Goal: Navigation & Orientation: Understand site structure

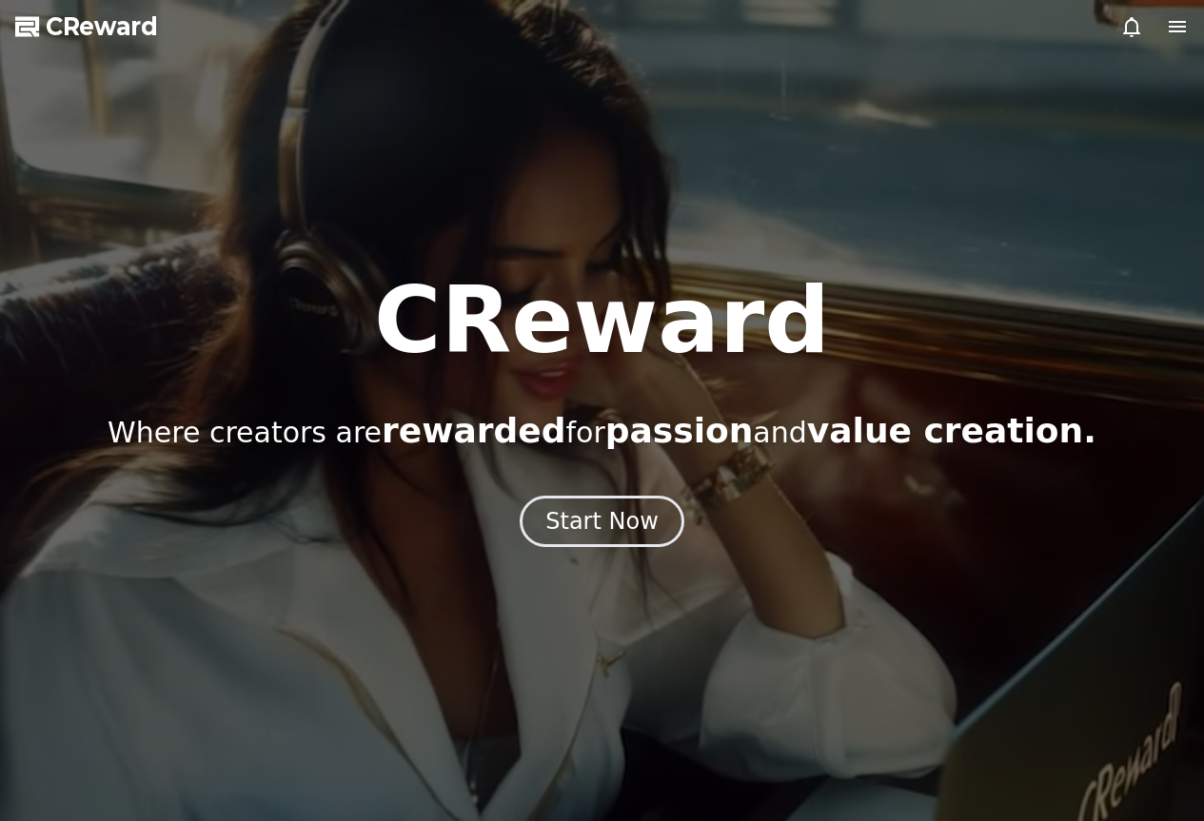
click at [421, 441] on span "rewarded" at bounding box center [474, 430] width 184 height 39
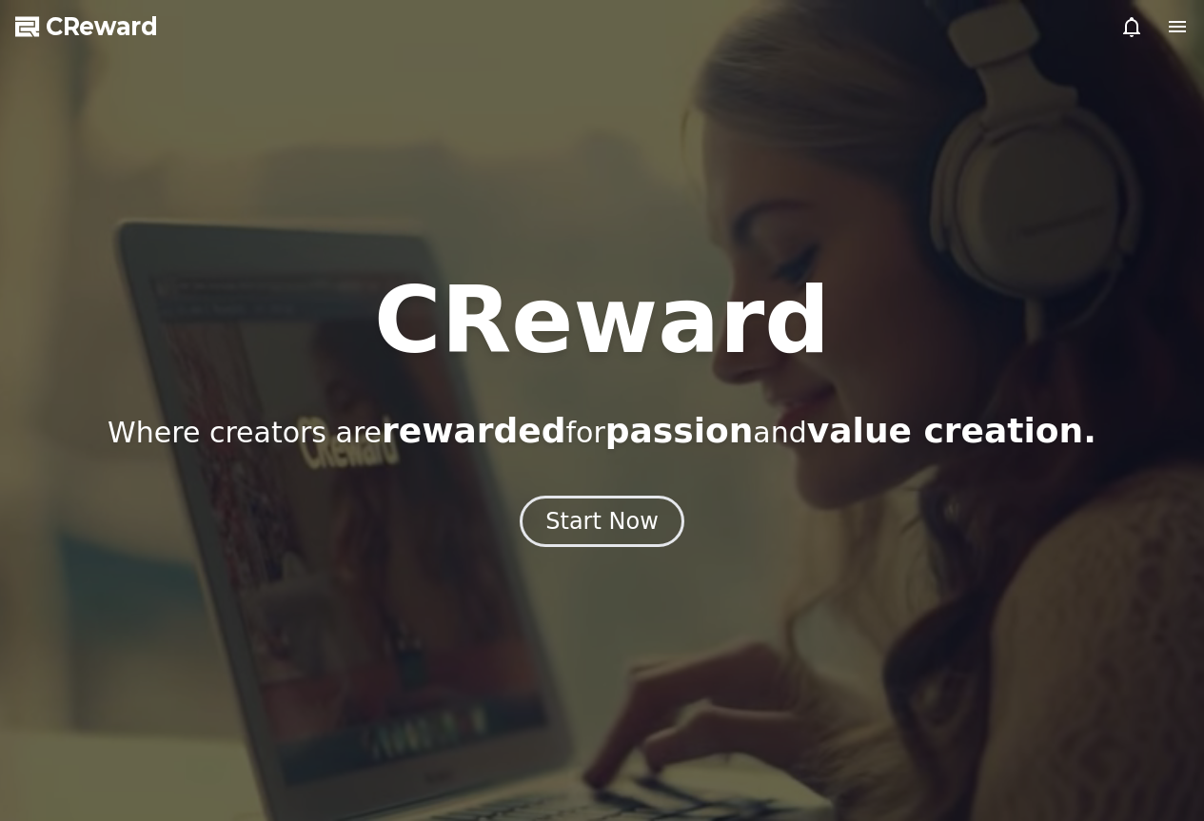
click at [421, 441] on span "rewarded" at bounding box center [474, 430] width 184 height 39
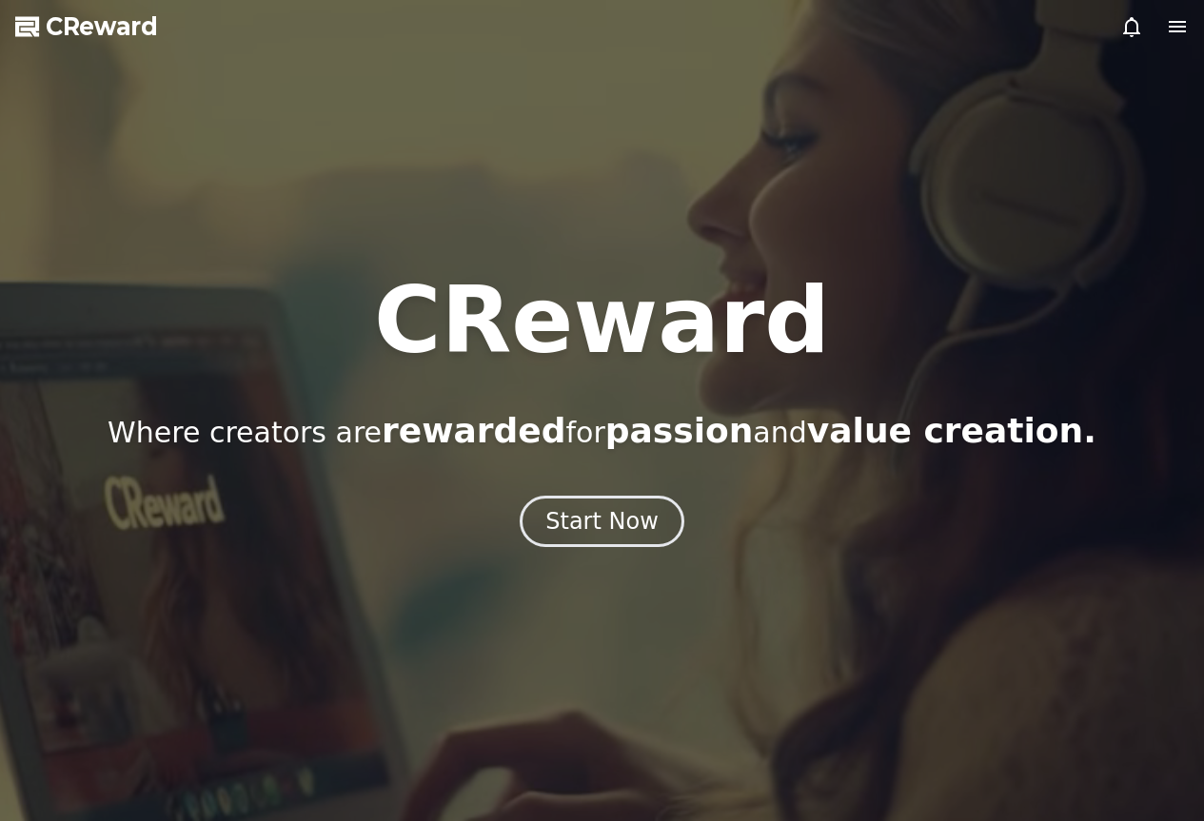
click at [421, 441] on span "rewarded" at bounding box center [474, 430] width 184 height 39
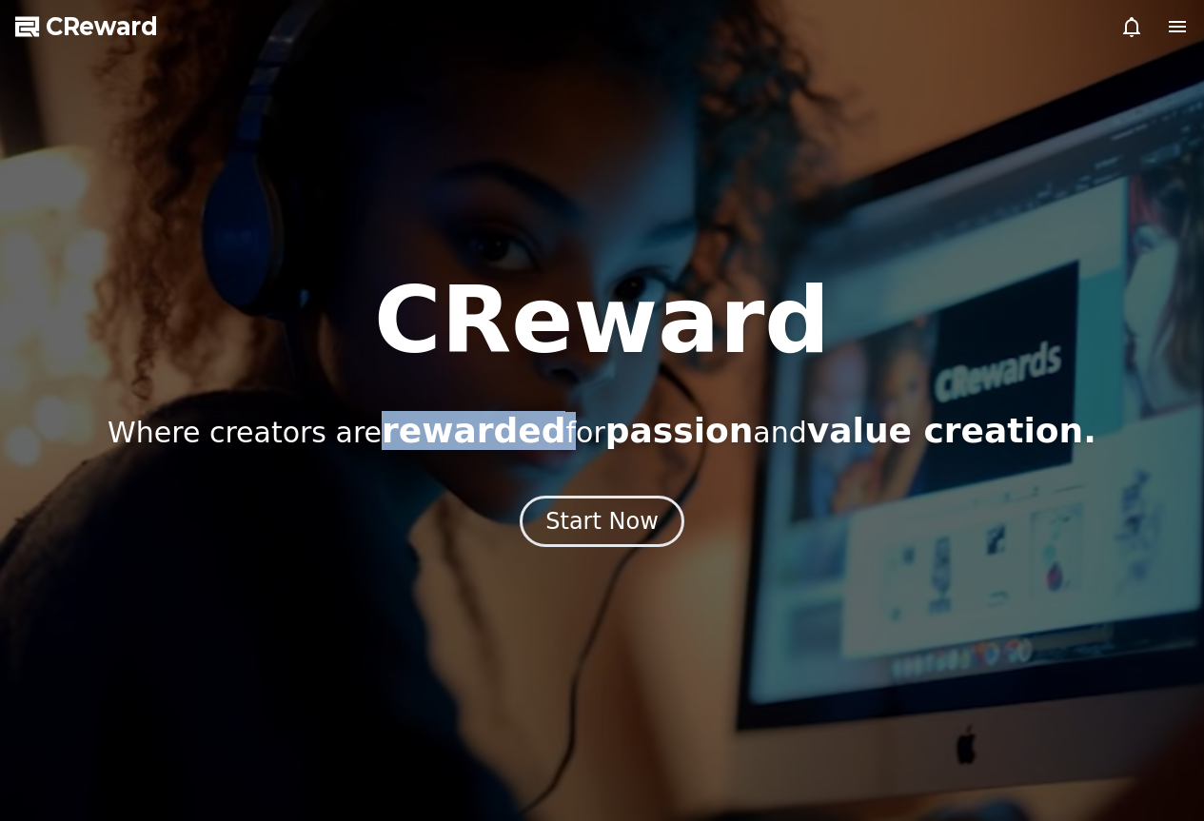
click at [421, 441] on span "rewarded" at bounding box center [474, 430] width 184 height 39
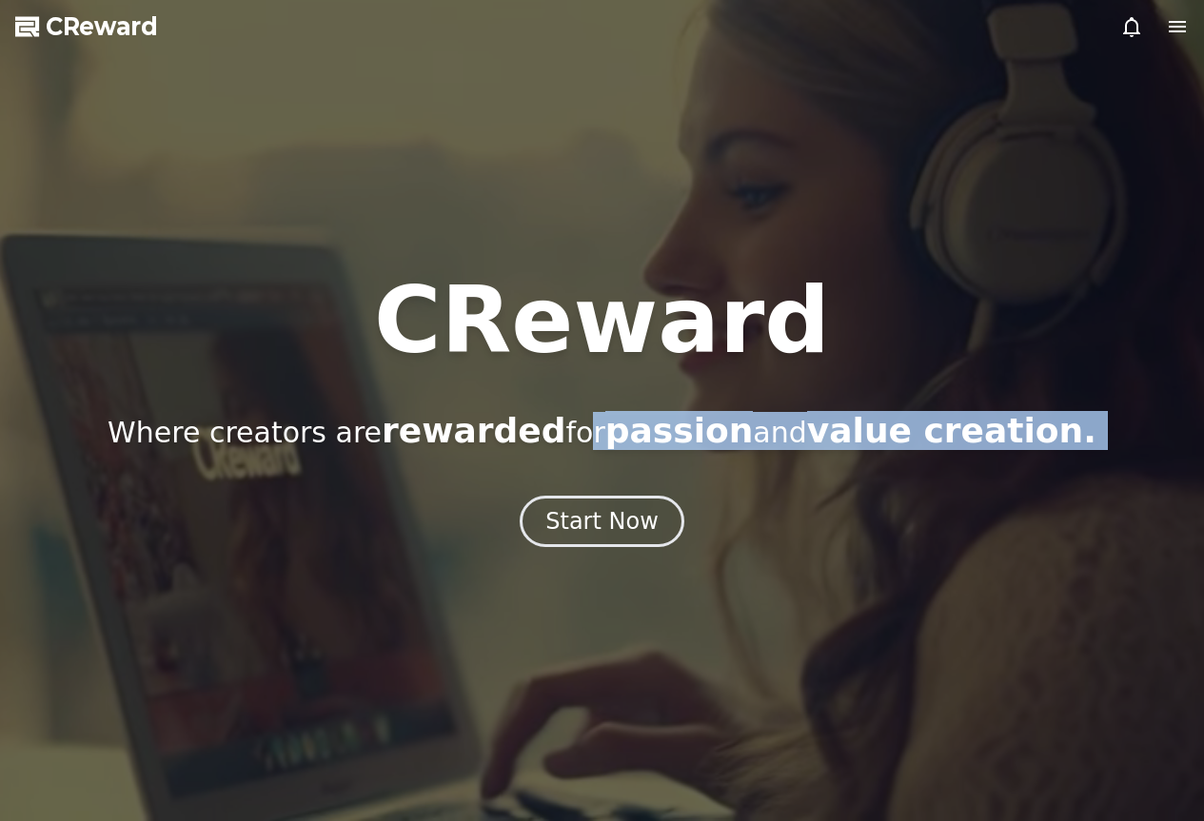
drag, startPoint x: 570, startPoint y: 447, endPoint x: 575, endPoint y: 478, distance: 30.8
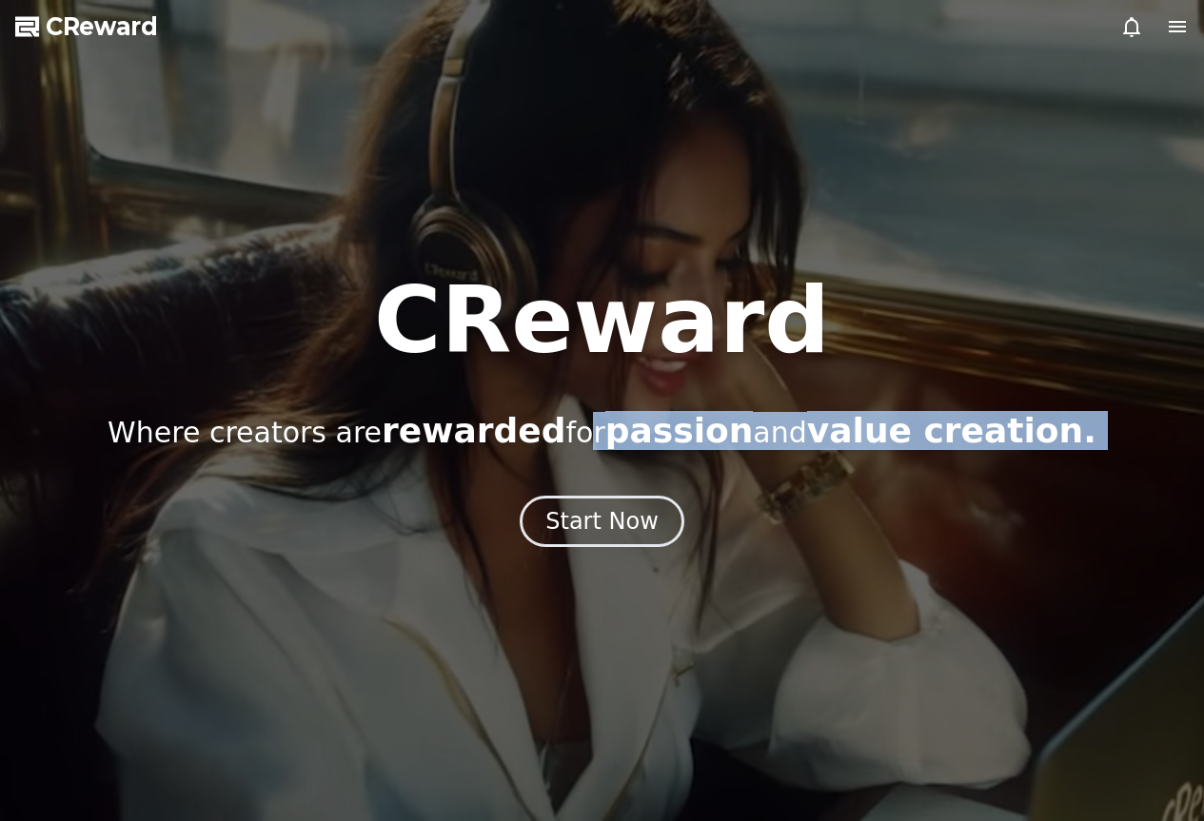
click at [575, 478] on div "CReward Where creators are rewarded for passion and value creation. Start Now" at bounding box center [602, 411] width 1204 height 272
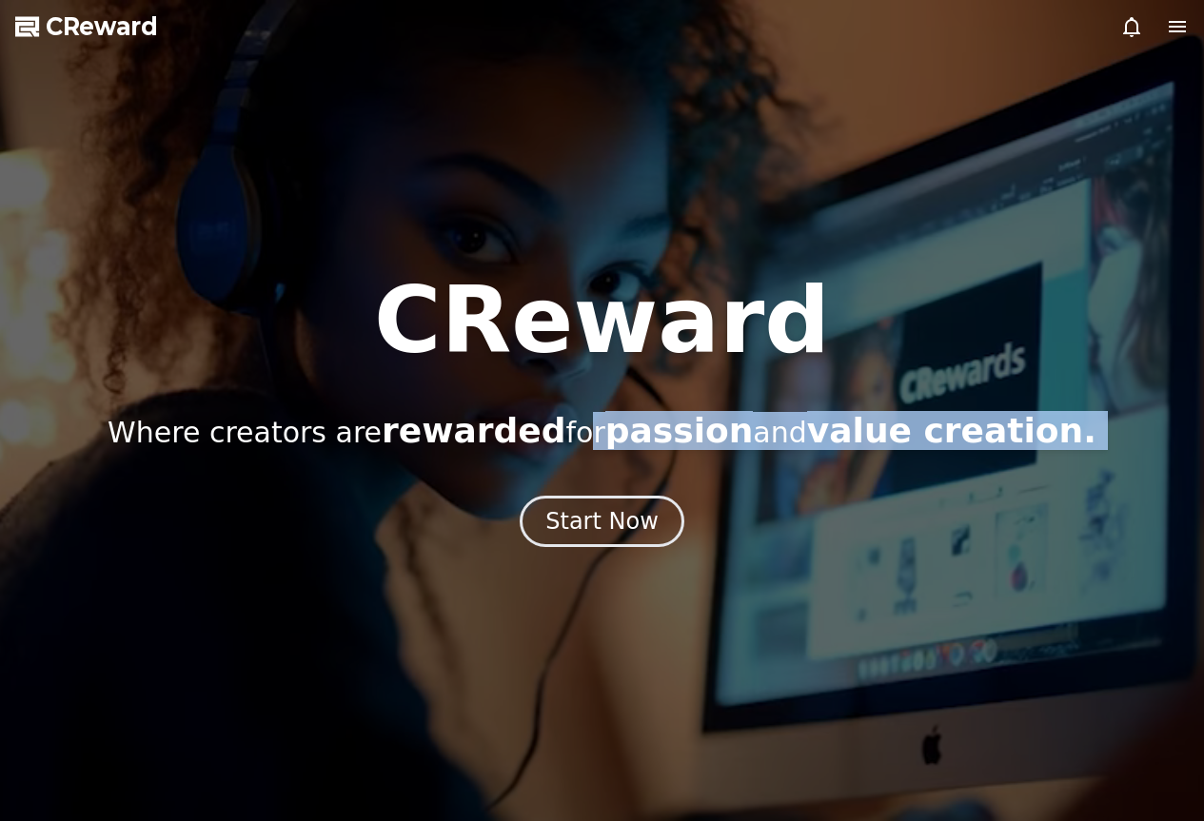
click at [586, 449] on p "Where creators are rewarded for passion and value creation." at bounding box center [602, 431] width 989 height 38
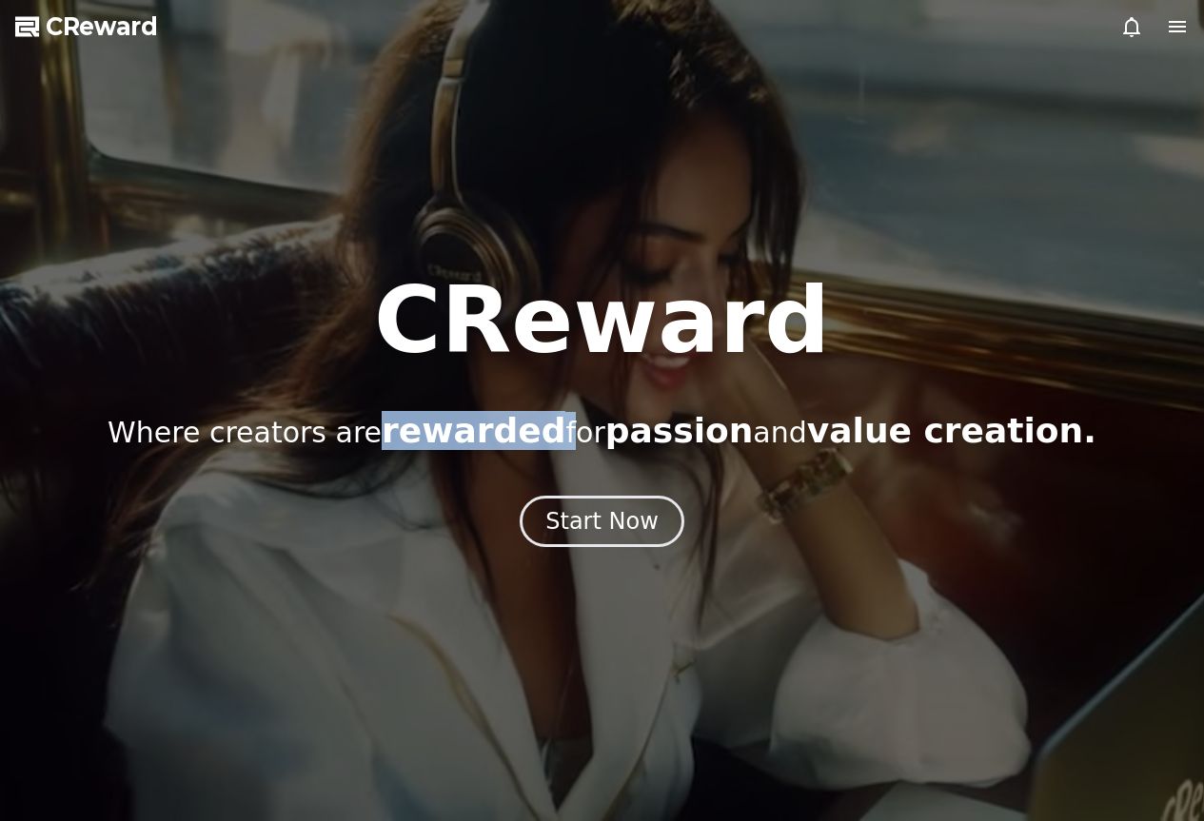
drag, startPoint x: 576, startPoint y: 441, endPoint x: 416, endPoint y: 438, distance: 159.9
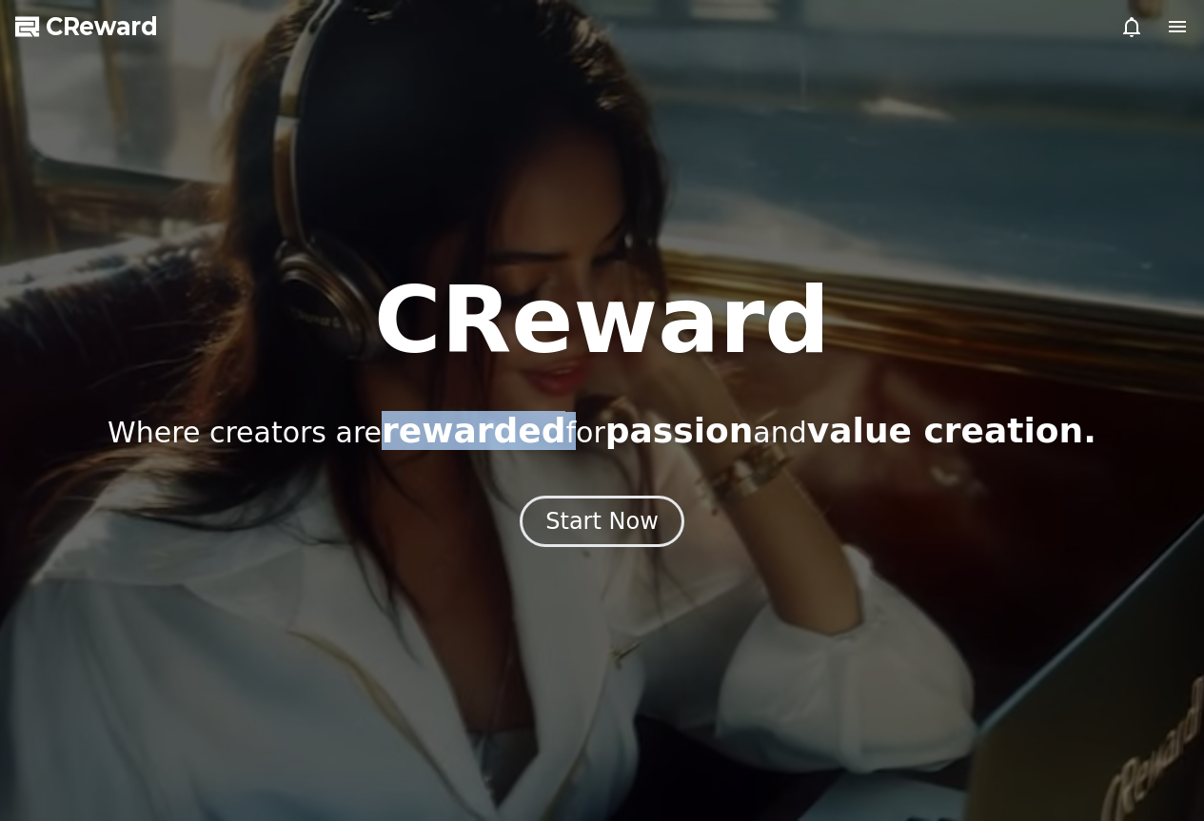
click at [416, 438] on p "Where creators are rewarded for passion and value creation." at bounding box center [602, 431] width 989 height 38
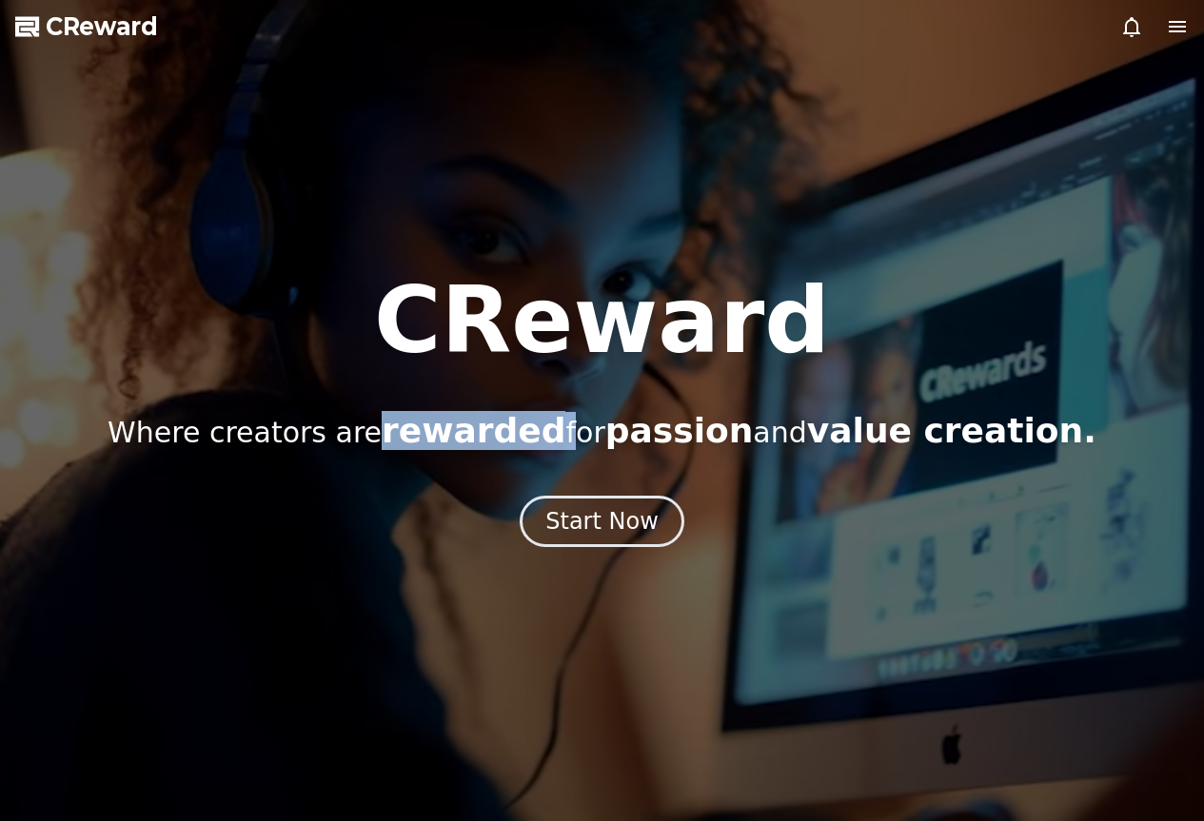
click at [1184, 32] on icon at bounding box center [1177, 26] width 17 height 11
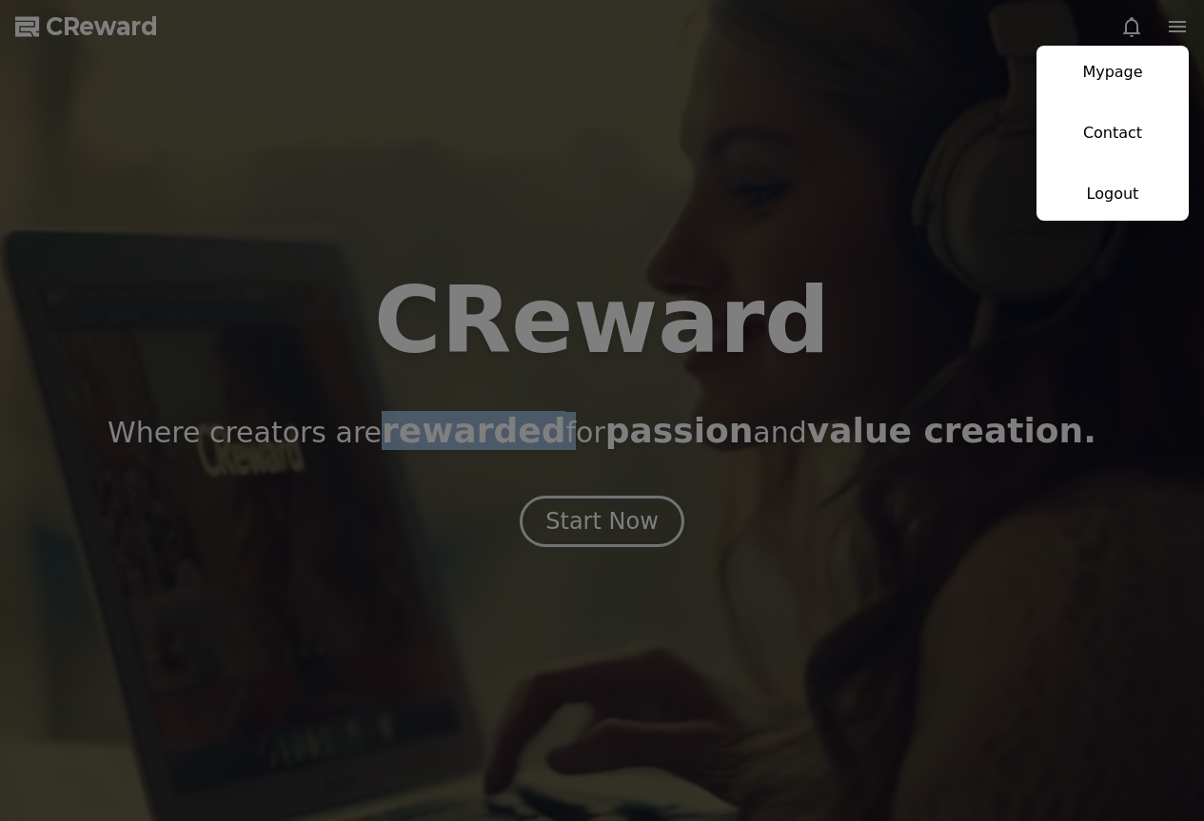
click at [787, 140] on button "close" at bounding box center [602, 410] width 1204 height 821
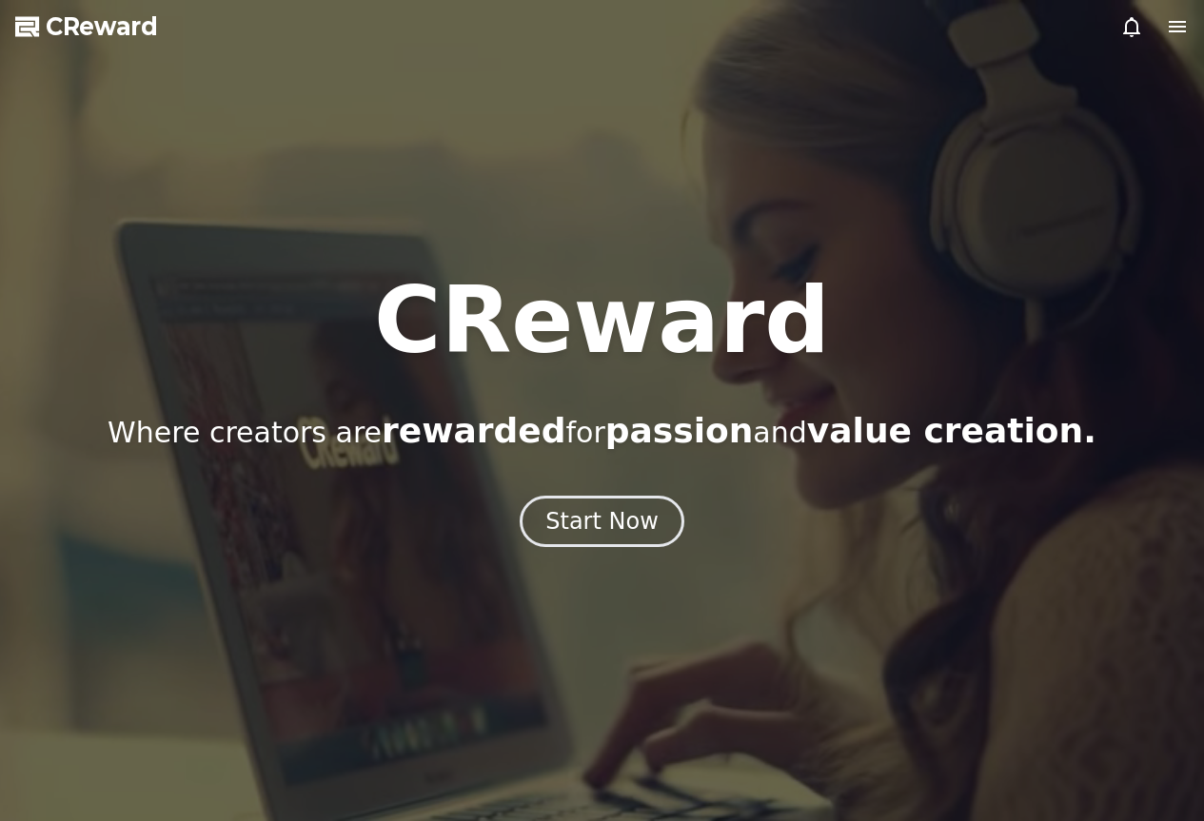
click at [627, 319] on h1 "CReward" at bounding box center [602, 320] width 456 height 91
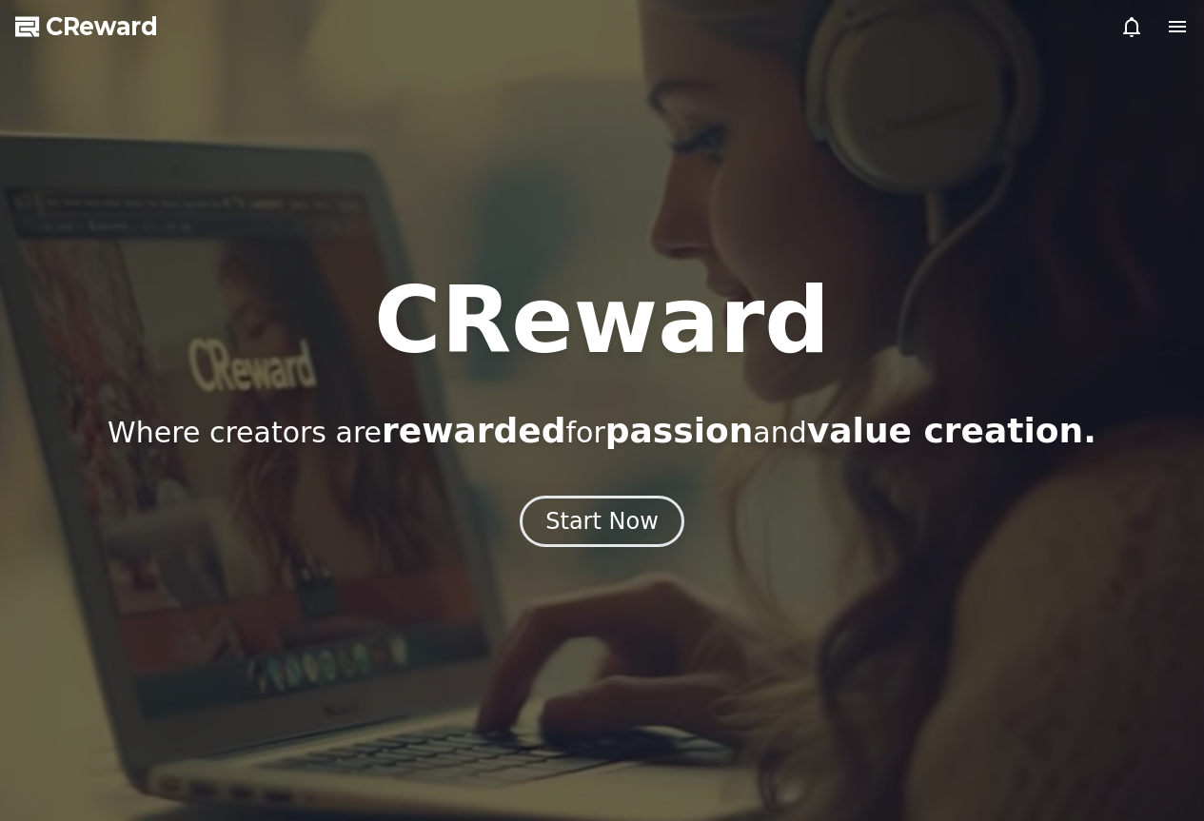
click at [535, 426] on span "rewarded" at bounding box center [474, 430] width 184 height 39
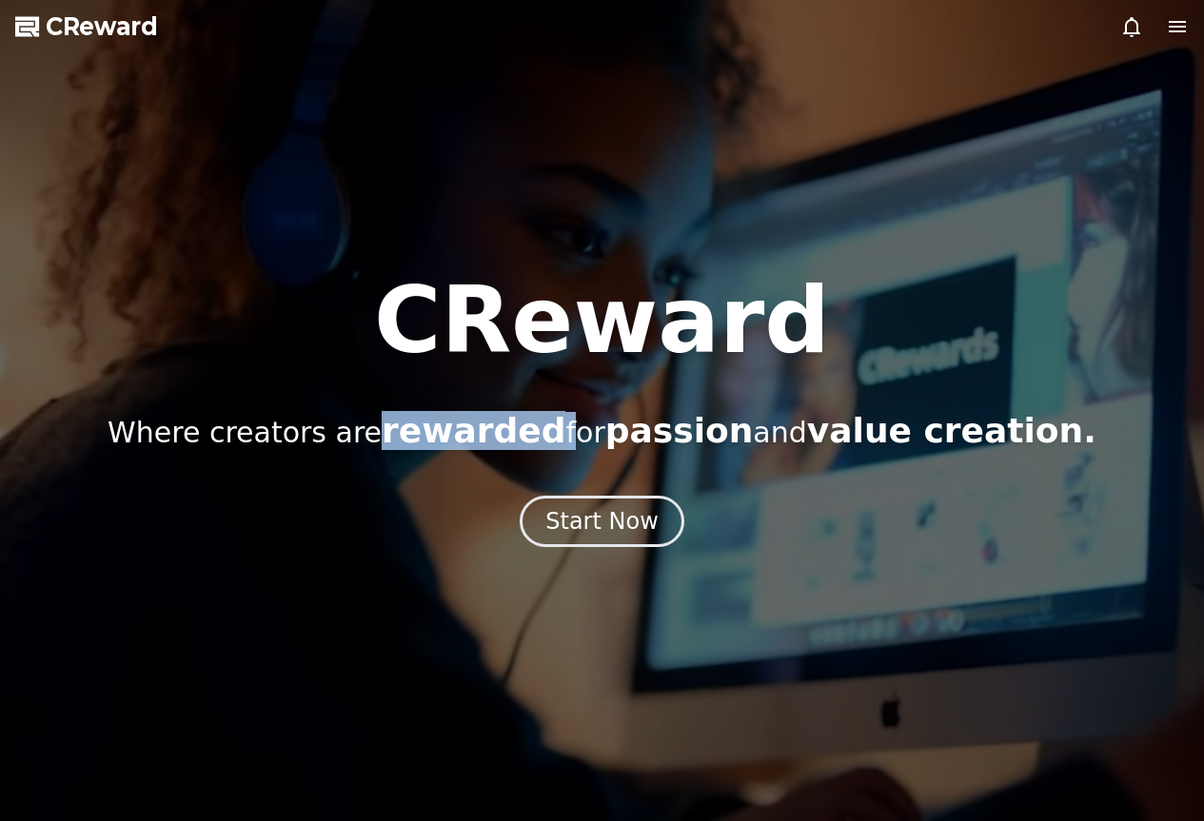
click at [535, 426] on span "rewarded" at bounding box center [474, 430] width 184 height 39
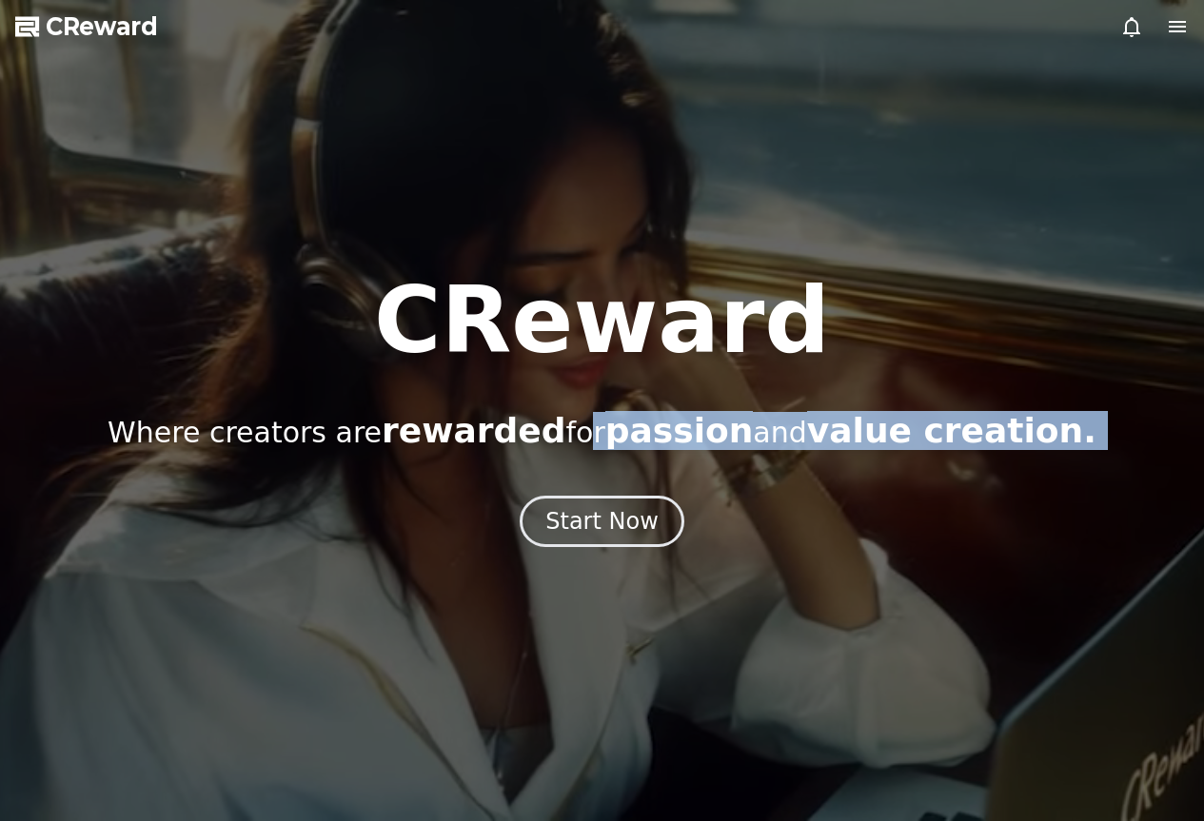
drag, startPoint x: 571, startPoint y: 444, endPoint x: 571, endPoint y: 468, distance: 24.7
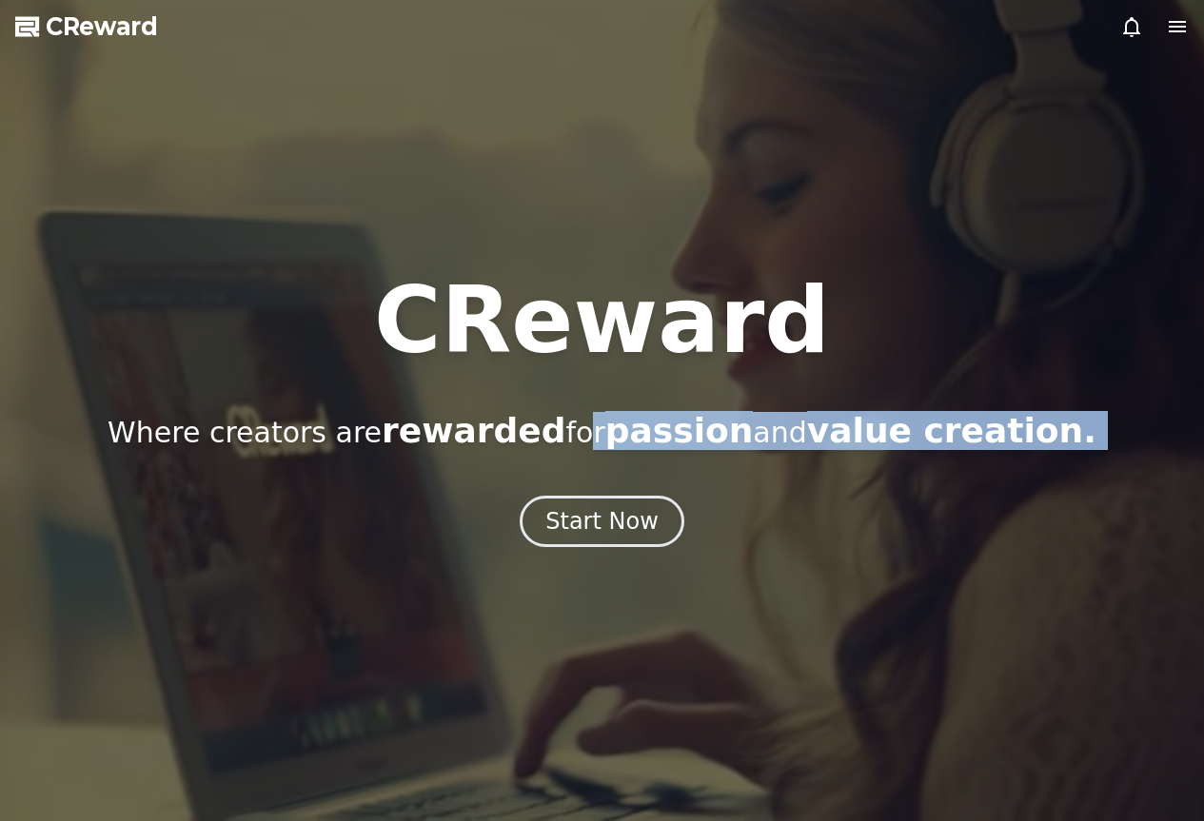
click at [571, 468] on div "CReward Where creators are rewarded for passion and value creation. Start Now" at bounding box center [602, 411] width 1204 height 272
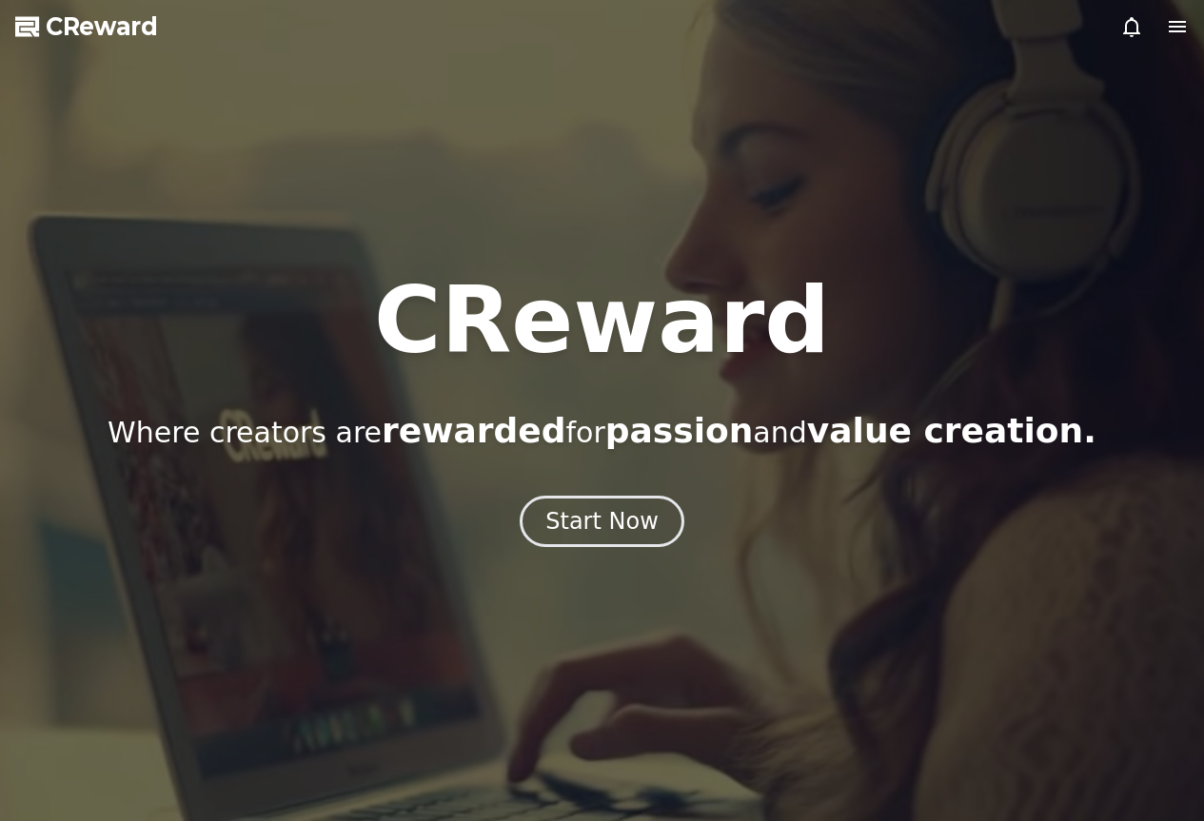
click at [593, 366] on h1 "CReward" at bounding box center [602, 320] width 456 height 91
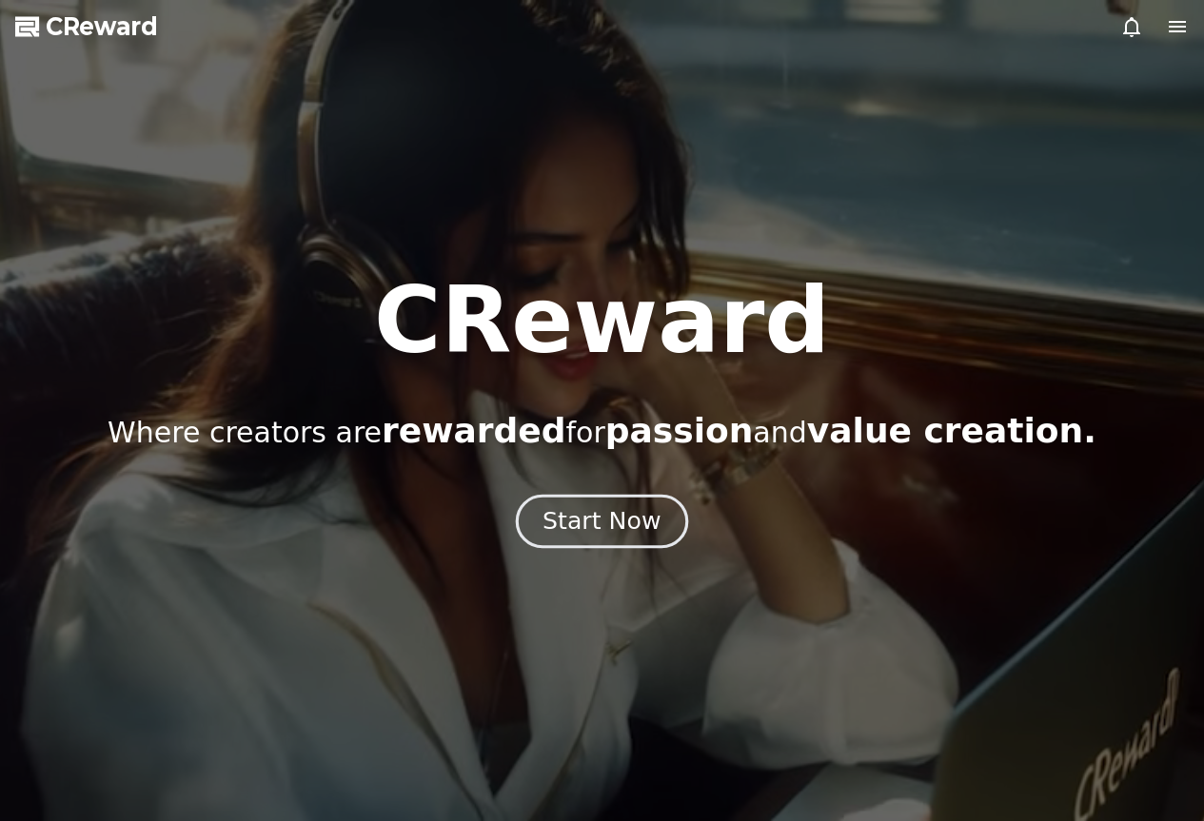
click at [606, 519] on div "Start Now" at bounding box center [602, 521] width 118 height 32
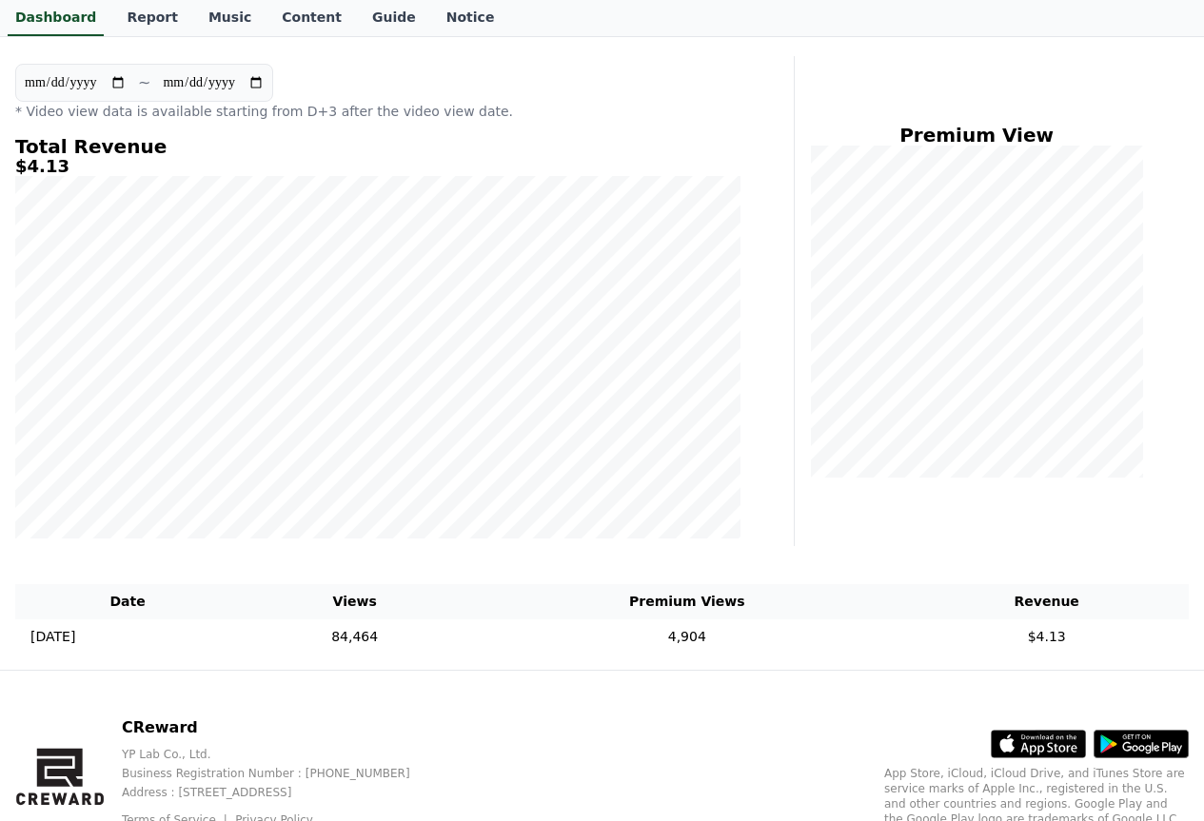
scroll to position [66, 0]
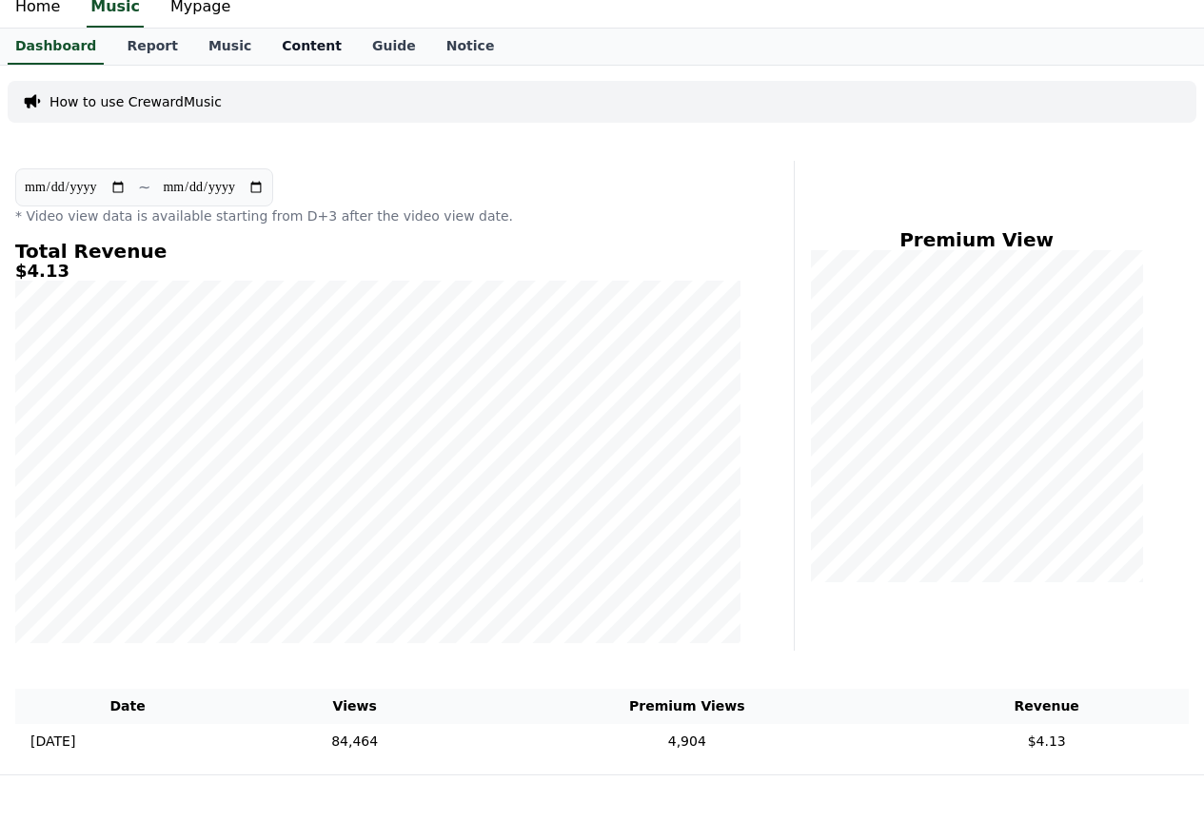
click at [281, 64] on link "Content" at bounding box center [312, 47] width 90 height 36
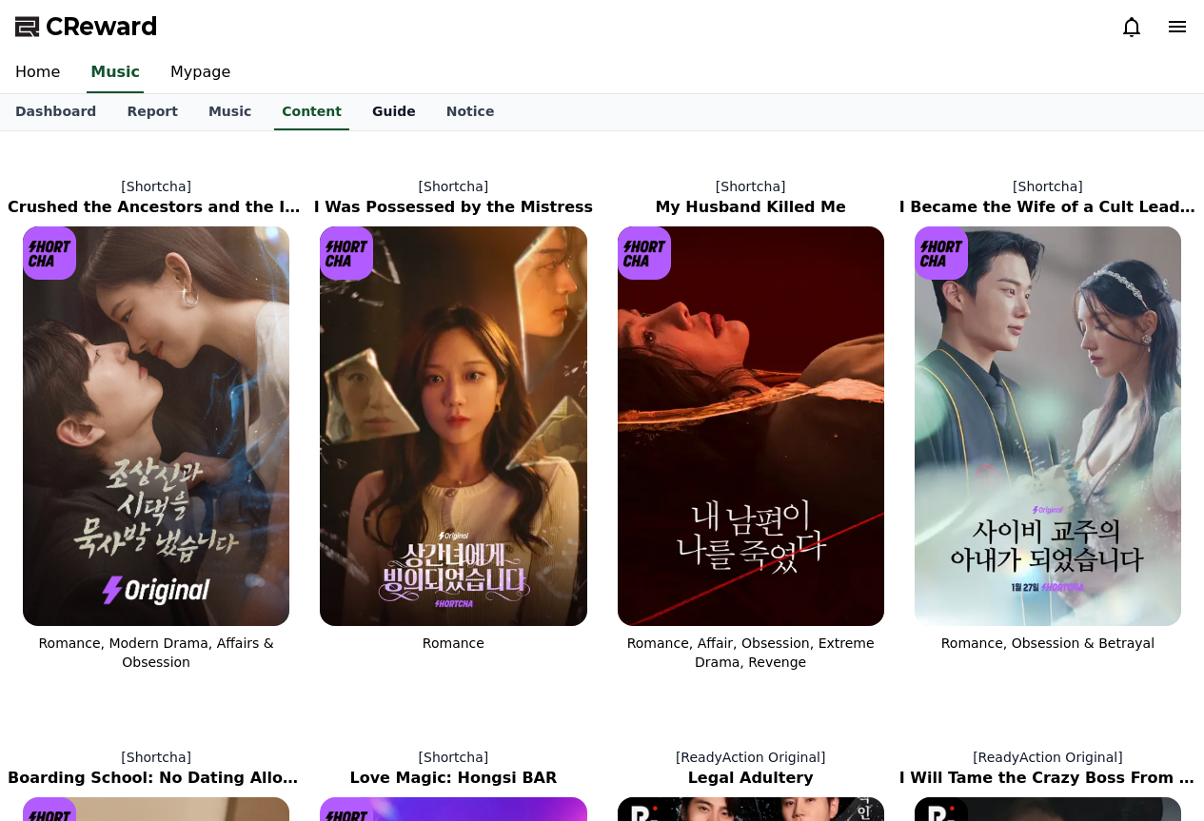
click at [357, 97] on link "Guide" at bounding box center [394, 112] width 74 height 36
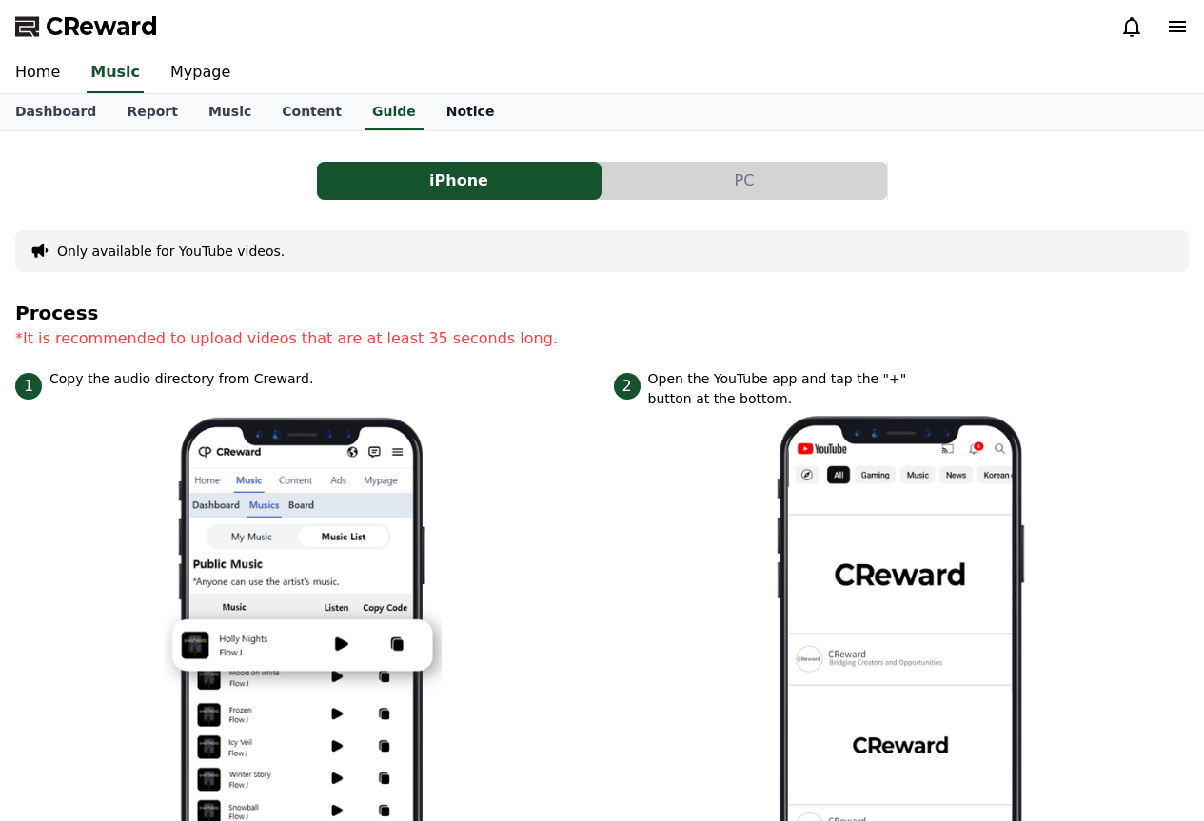
click at [431, 105] on link "Notice" at bounding box center [470, 112] width 79 height 36
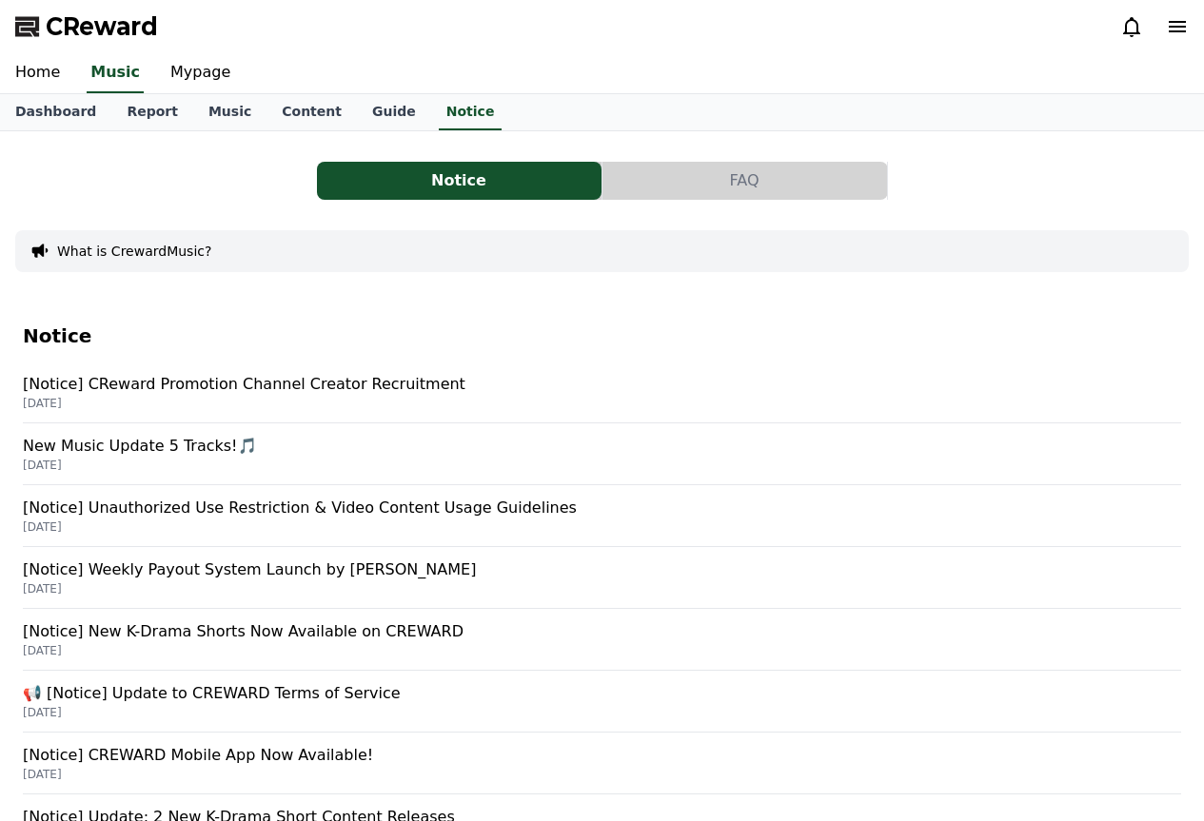
click at [650, 165] on button "FAQ" at bounding box center [745, 181] width 285 height 38
